Goal: Check status

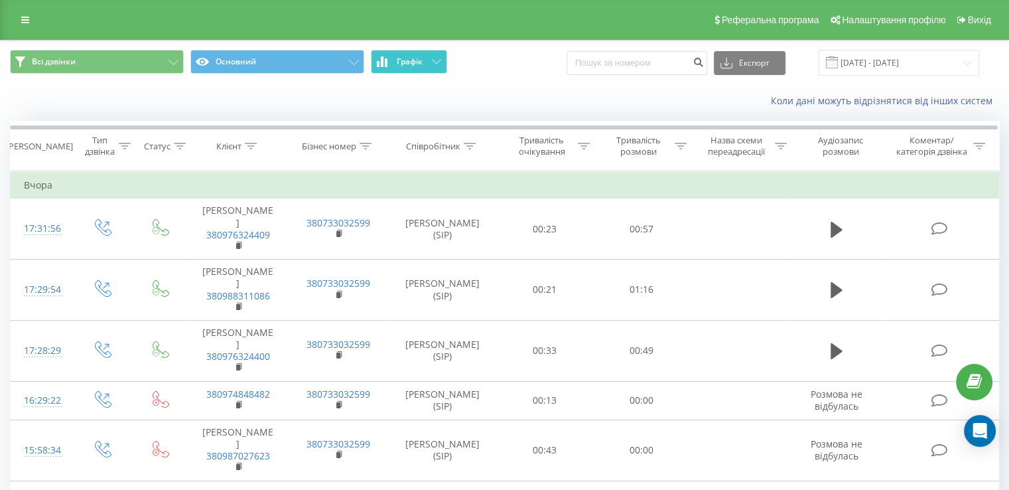
click at [407, 62] on span "Графік" at bounding box center [410, 61] width 26 height 9
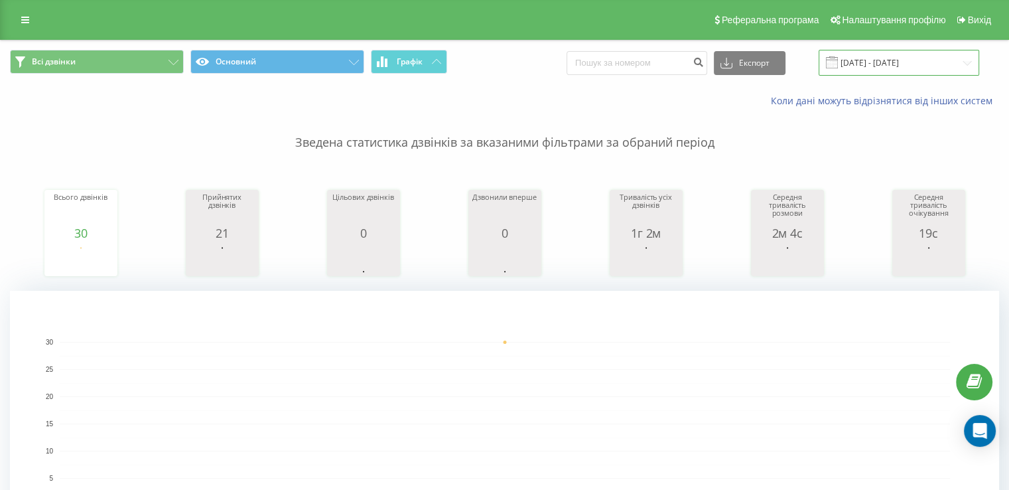
click at [878, 56] on input "[DATE] - [DATE]" at bounding box center [899, 63] width 161 height 26
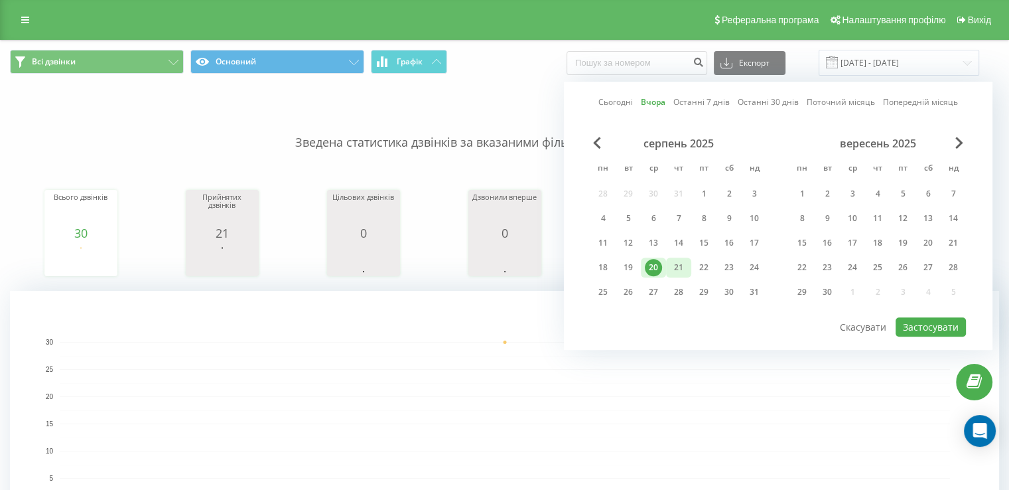
click at [677, 264] on div "21" at bounding box center [678, 267] width 17 height 17
click at [928, 319] on button "Застосувати" at bounding box center [931, 326] width 70 height 19
type input "[DATE] - [DATE]"
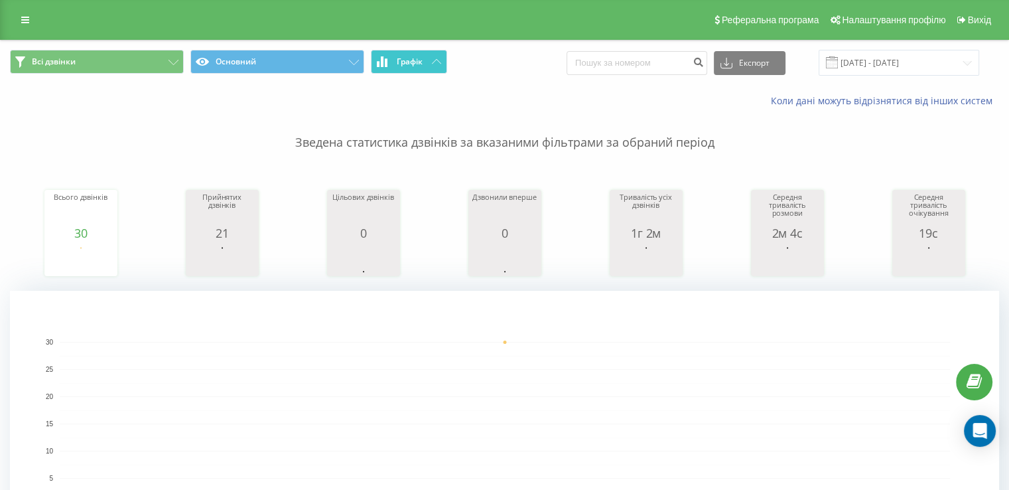
click at [421, 63] on span "Графік" at bounding box center [410, 61] width 26 height 9
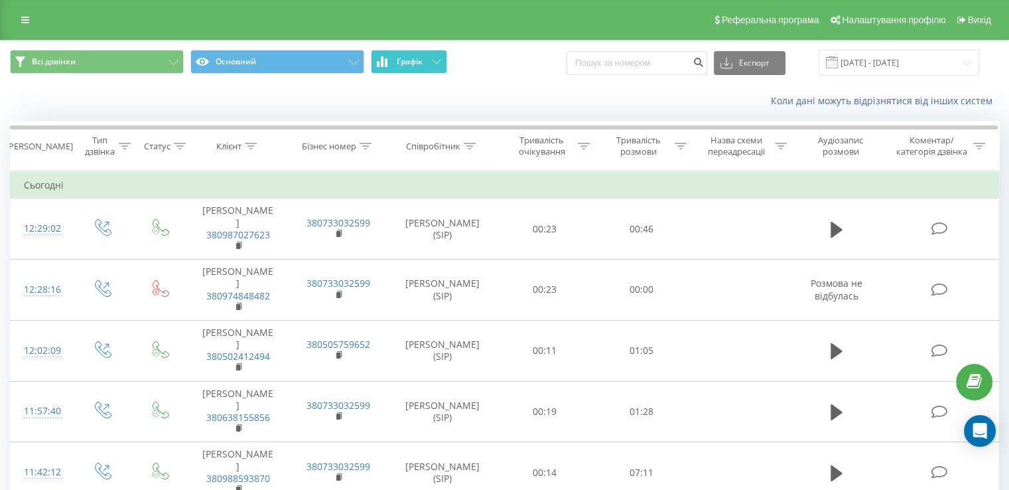
click at [417, 62] on span "Графік" at bounding box center [410, 61] width 26 height 9
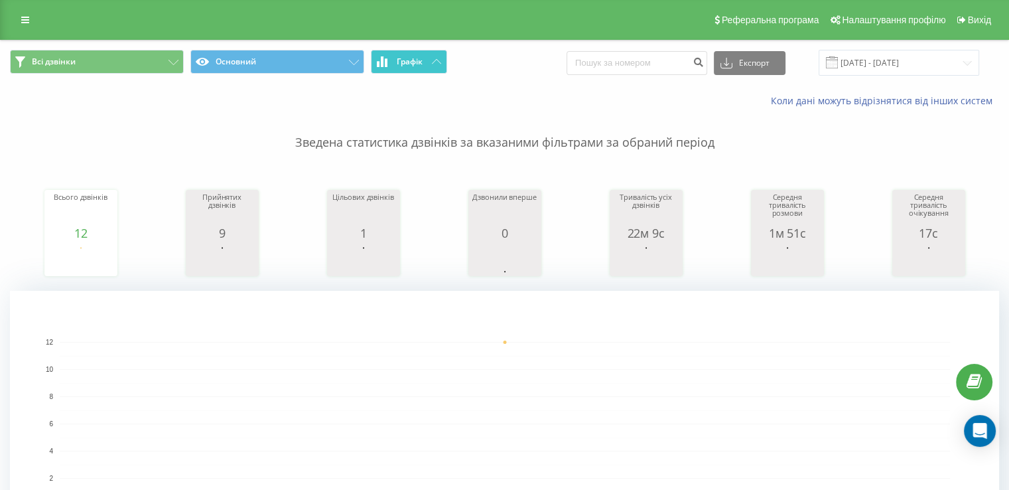
click at [408, 68] on button "Графік" at bounding box center [409, 62] width 76 height 24
